Goal: Information Seeking & Learning: Learn about a topic

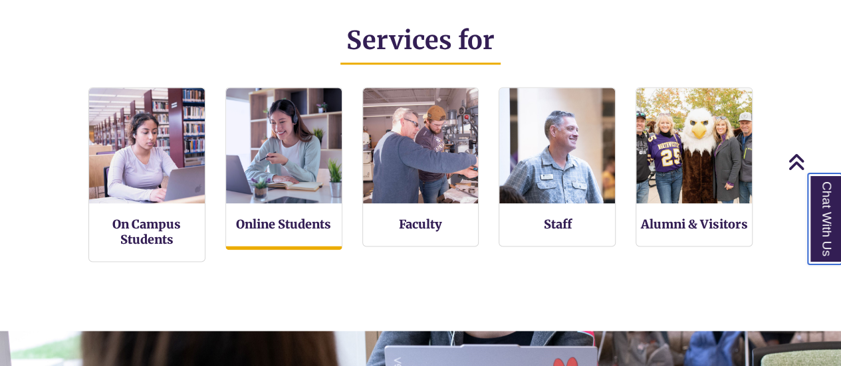
scroll to position [277, 840]
click at [254, 234] on div "Online Students" at bounding box center [283, 168] width 117 height 163
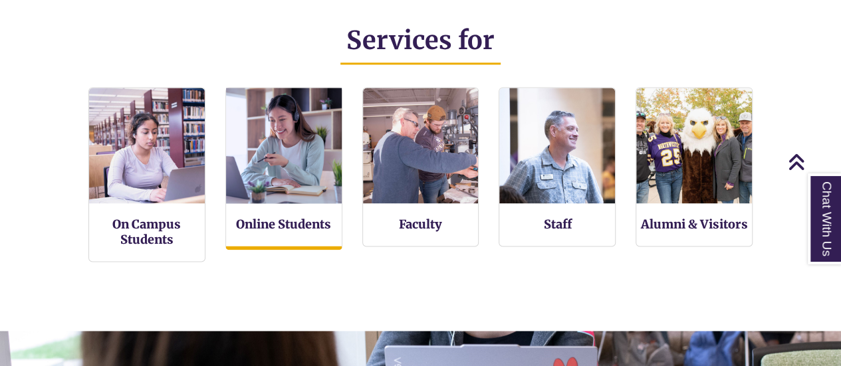
click at [314, 140] on img at bounding box center [283, 145] width 127 height 127
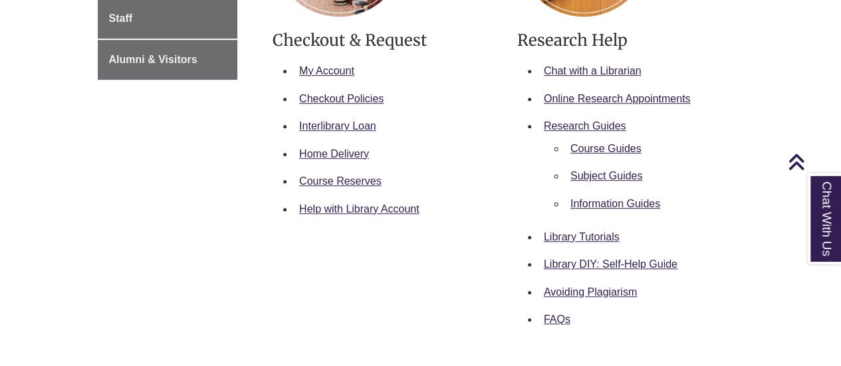
scroll to position [332, 0]
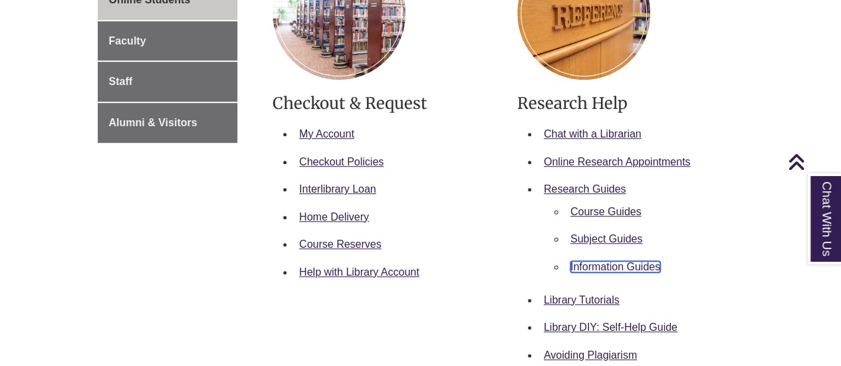
click at [629, 261] on link "Information Guides" at bounding box center [615, 266] width 90 height 11
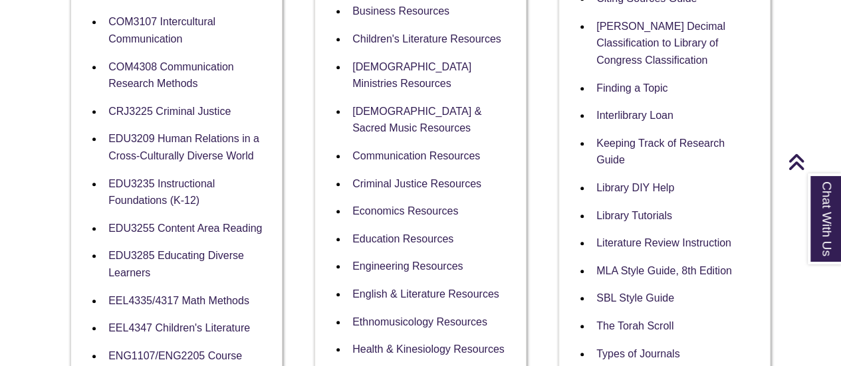
scroll to position [670, 0]
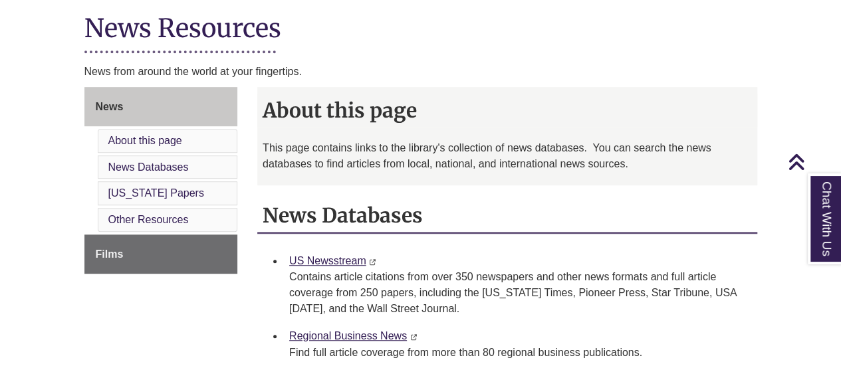
scroll to position [332, 0]
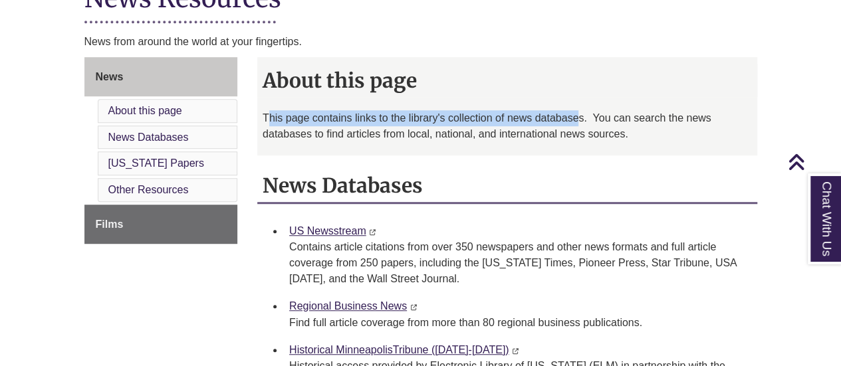
drag, startPoint x: 266, startPoint y: 119, endPoint x: 580, endPoint y: 125, distance: 314.4
click at [580, 125] on p "This page contains links to the library's collection of news databases. You can…" at bounding box center [507, 126] width 489 height 32
click at [574, 126] on p "This page contains links to the library's collection of news databases. You can…" at bounding box center [507, 126] width 489 height 32
drag, startPoint x: 389, startPoint y: 118, endPoint x: 616, endPoint y: 124, distance: 226.7
click at [616, 124] on p "This page contains links to the library's collection of news databases. You can…" at bounding box center [507, 126] width 489 height 32
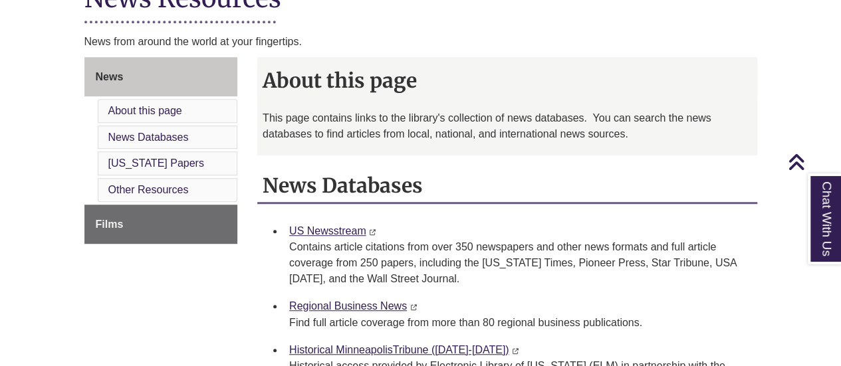
click at [385, 116] on p "This page contains links to the library's collection of news databases. You can…" at bounding box center [507, 126] width 489 height 32
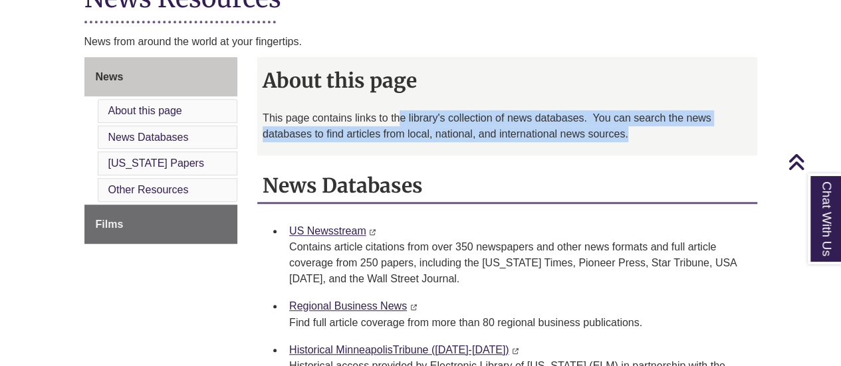
drag, startPoint x: 397, startPoint y: 118, endPoint x: 665, endPoint y: 133, distance: 268.2
click at [665, 133] on p "This page contains links to the library's collection of news databases. You can…" at bounding box center [507, 126] width 489 height 32
copy p "e library's collection of news databases. You can search the news databases to …"
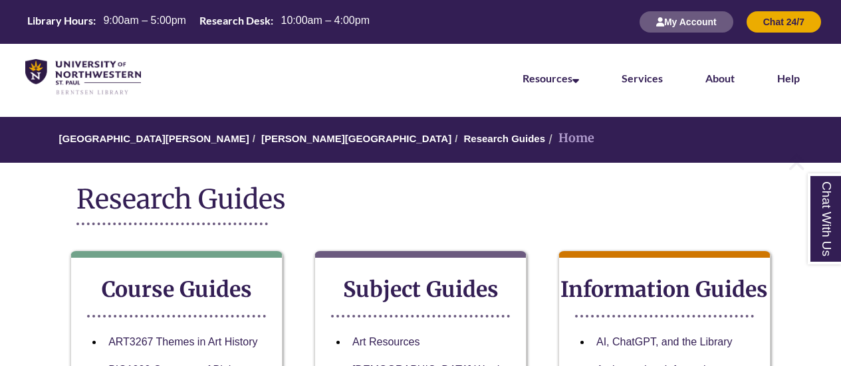
scroll to position [670, 0]
